Goal: Use online tool/utility

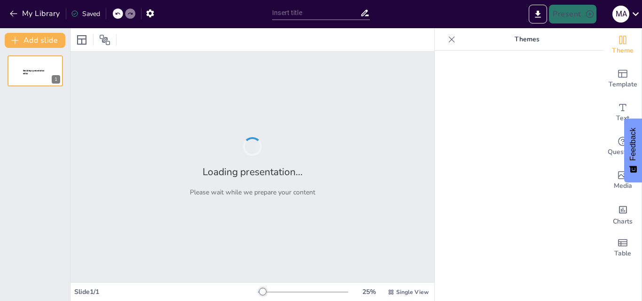
type input "New Sendsteps"
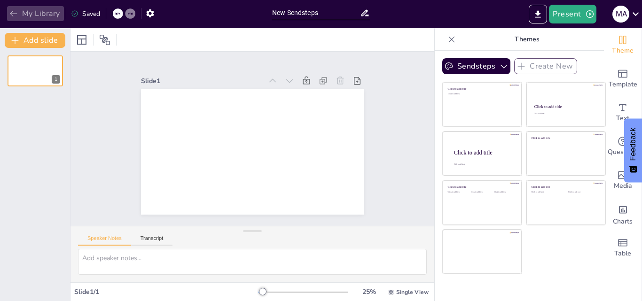
click at [8, 18] on button "My Library" at bounding box center [35, 13] width 57 height 15
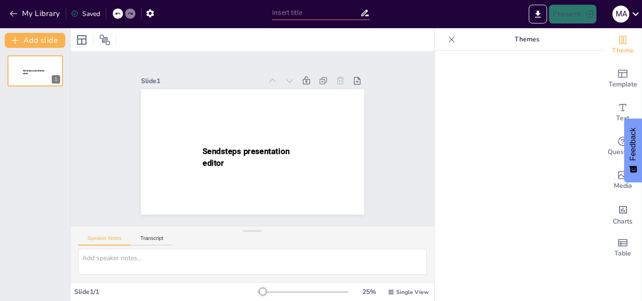
type input "New Sendsteps"
